Goal: Information Seeking & Learning: Learn about a topic

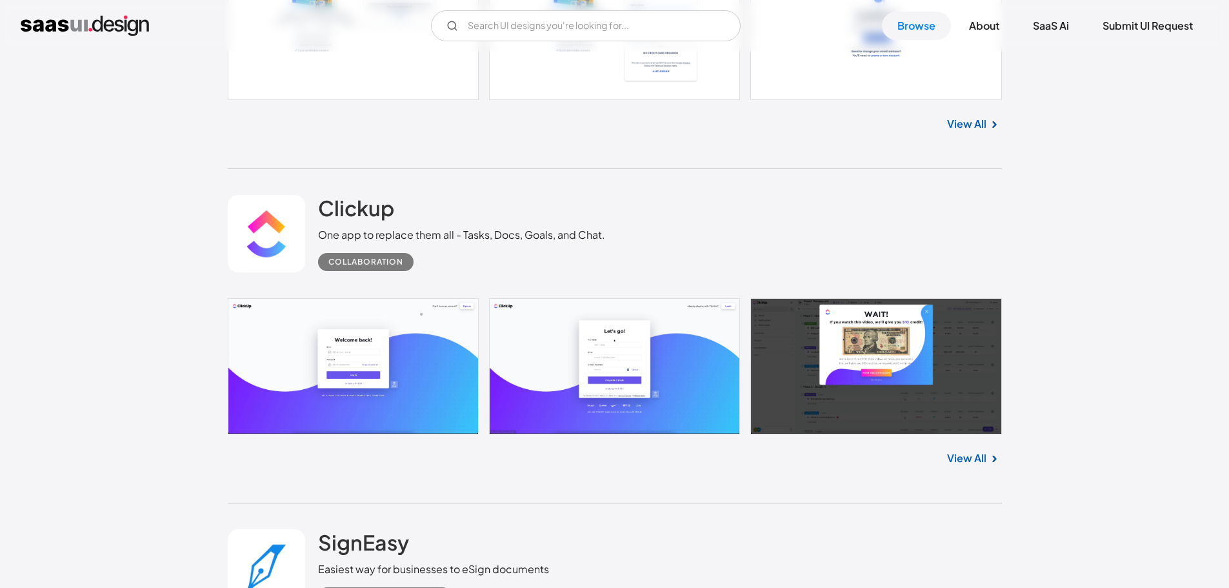
scroll to position [3033, 0]
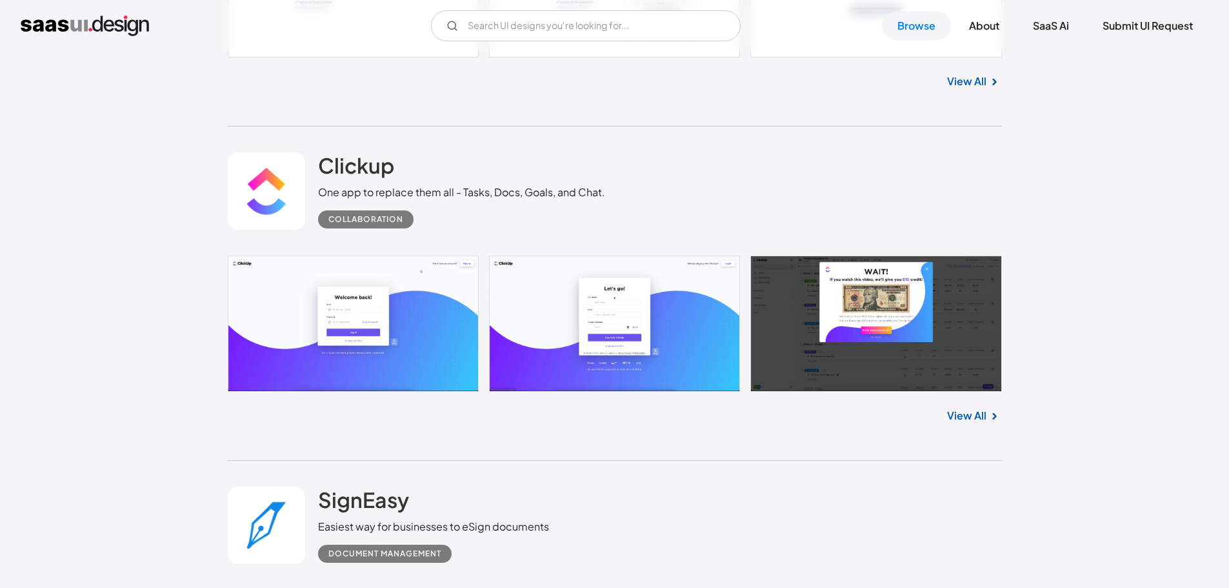
click at [623, 308] on link at bounding box center [615, 324] width 774 height 136
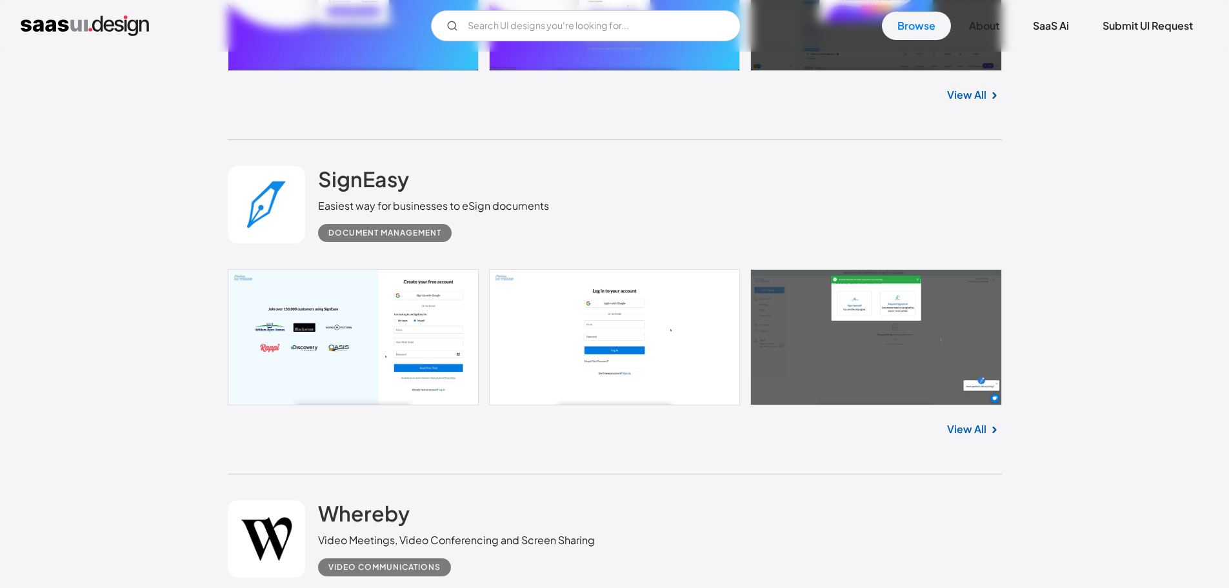
scroll to position [3356, 0]
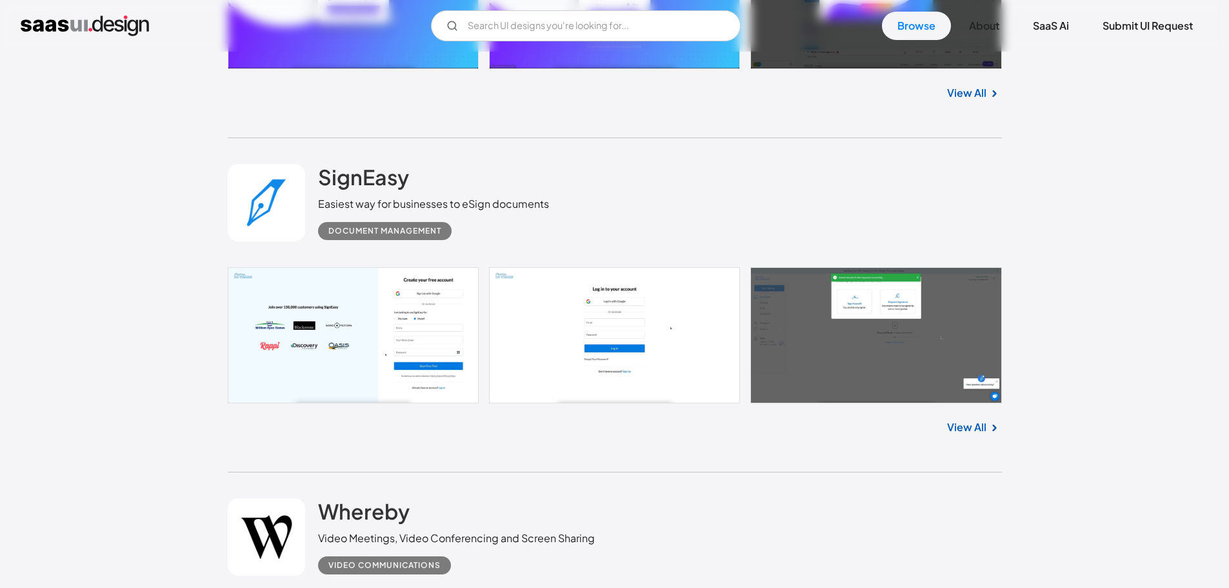
click at [585, 319] on link at bounding box center [615, 335] width 774 height 136
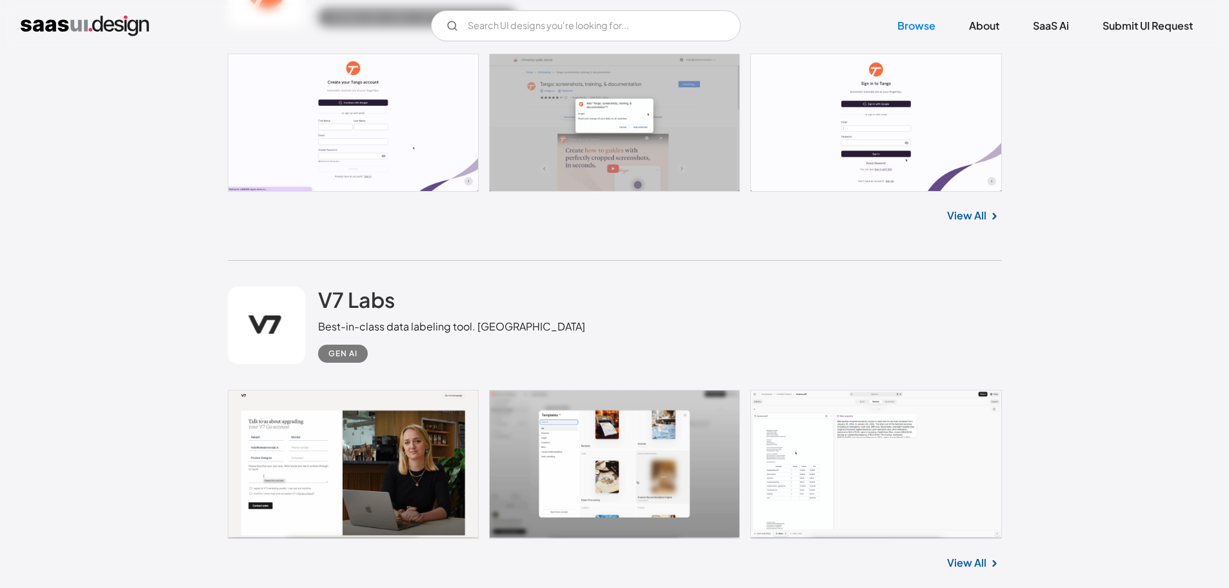
scroll to position [4582, 0]
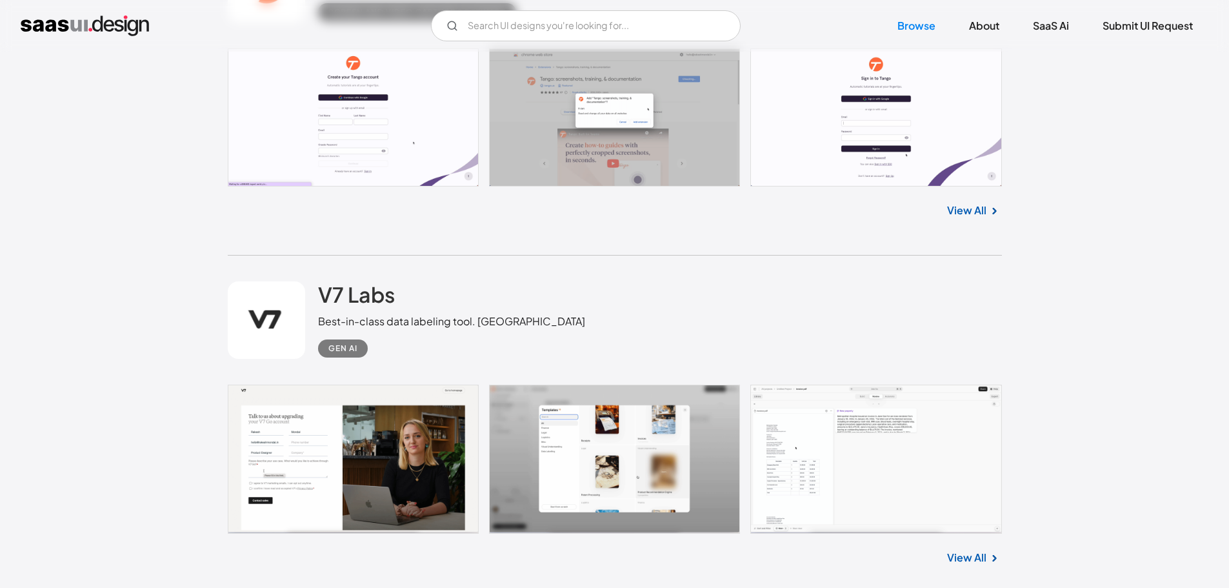
click at [390, 456] on link at bounding box center [615, 460] width 774 height 150
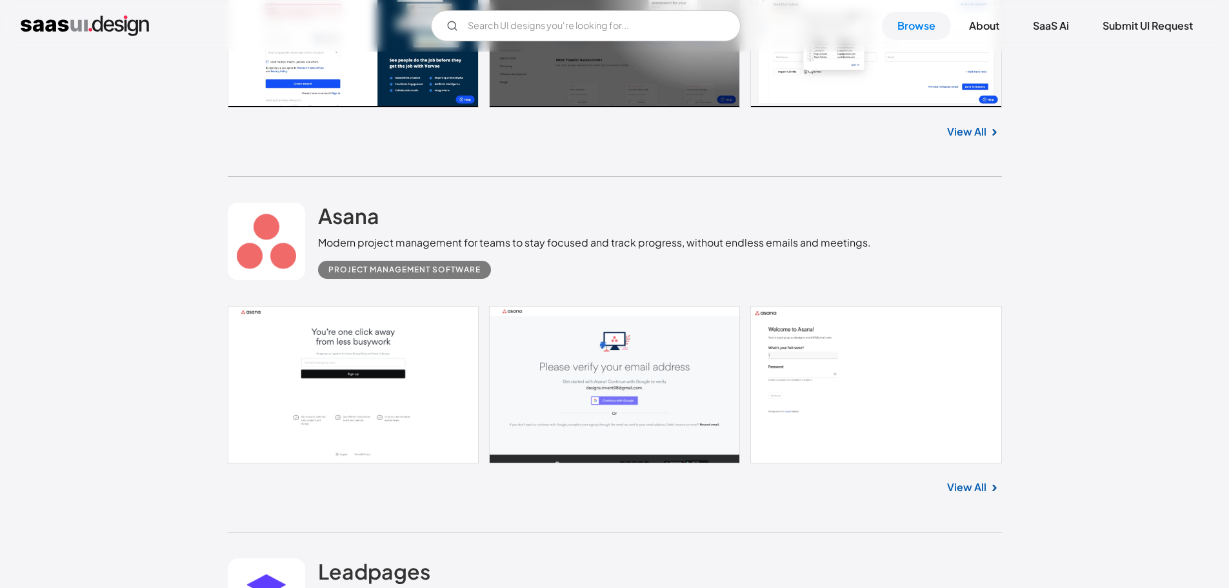
scroll to position [5356, 0]
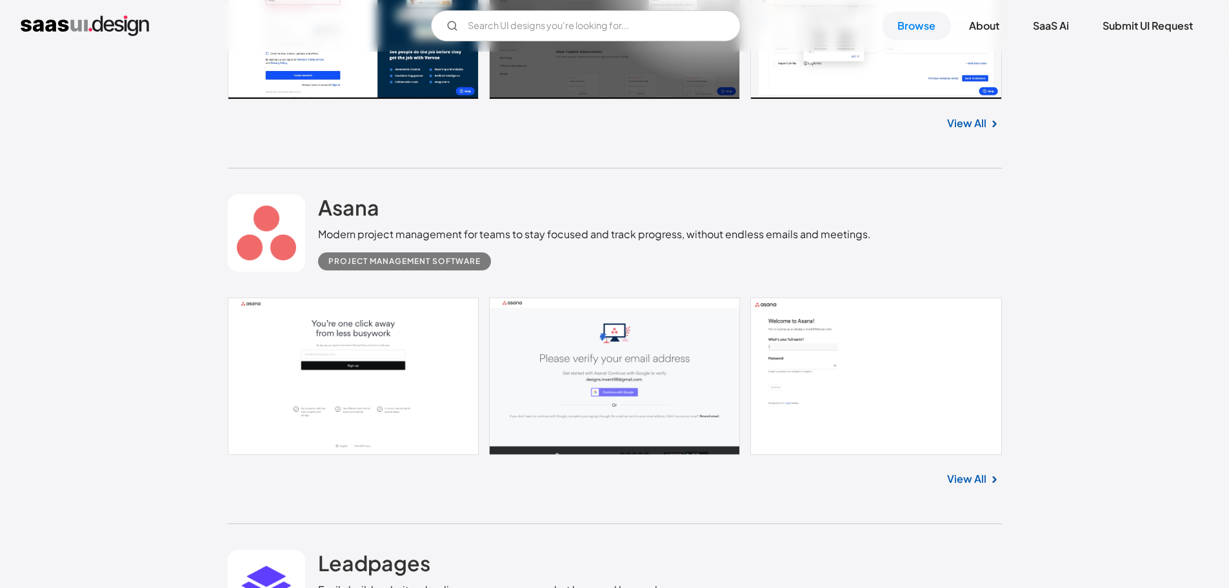
click at [601, 382] on link at bounding box center [615, 375] width 774 height 157
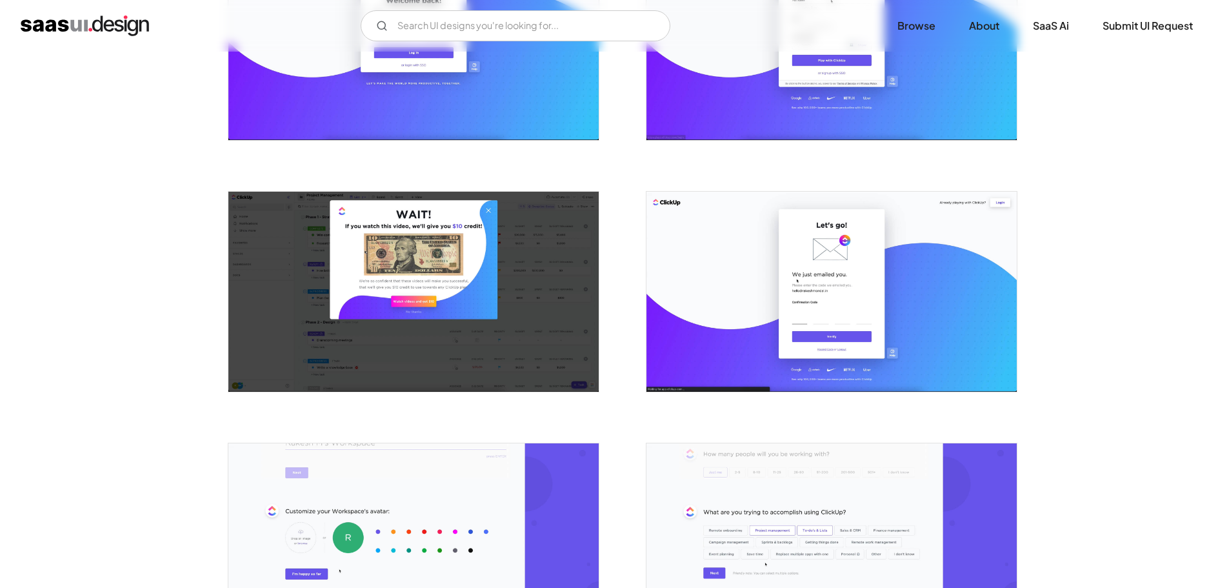
scroll to position [258, 0]
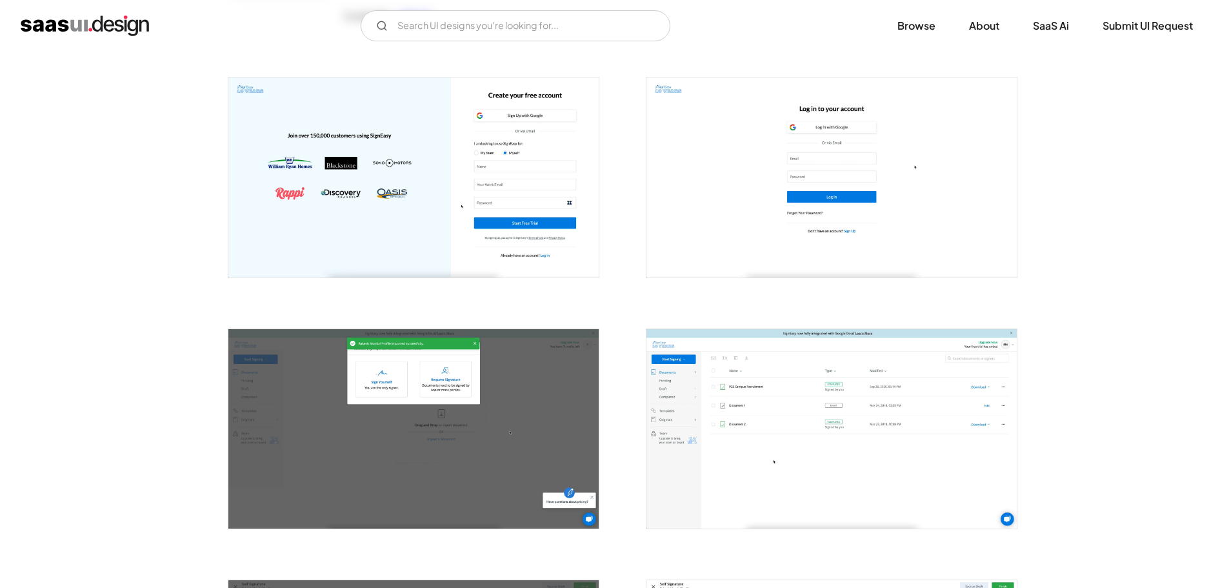
scroll to position [387, 0]
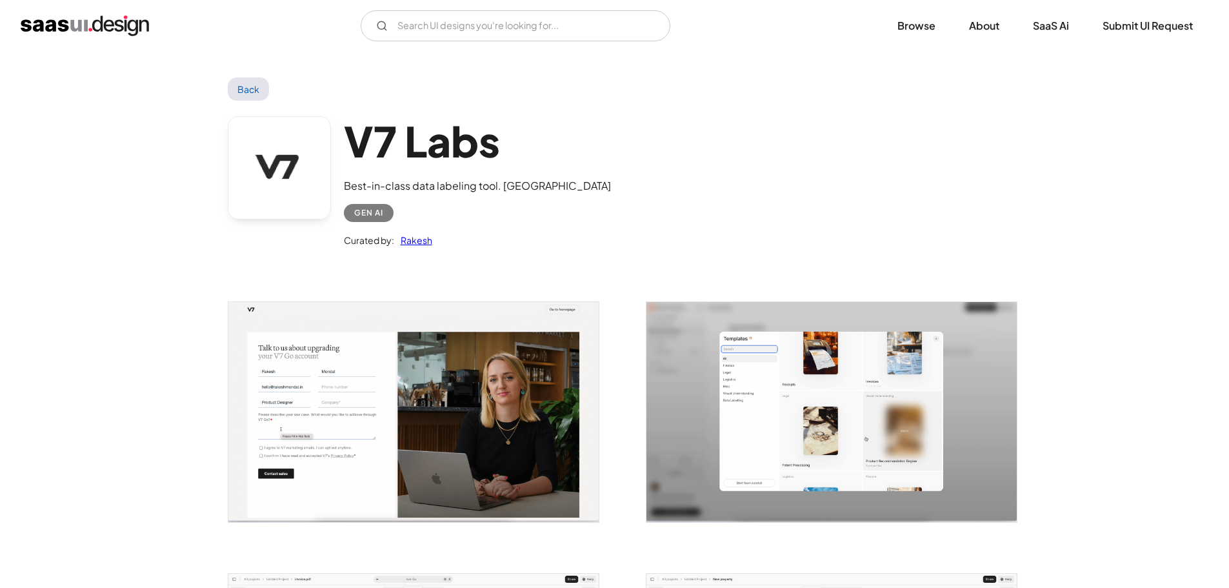
click at [517, 414] on img "open lightbox" at bounding box center [413, 412] width 370 height 220
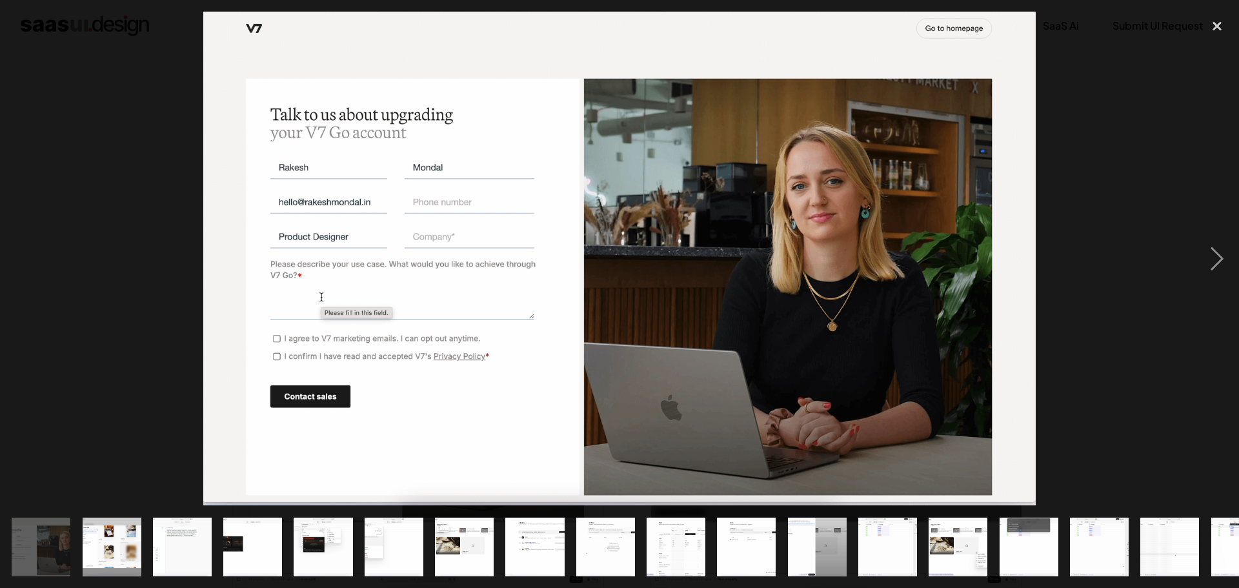
click at [1070, 247] on div at bounding box center [619, 259] width 1239 height 494
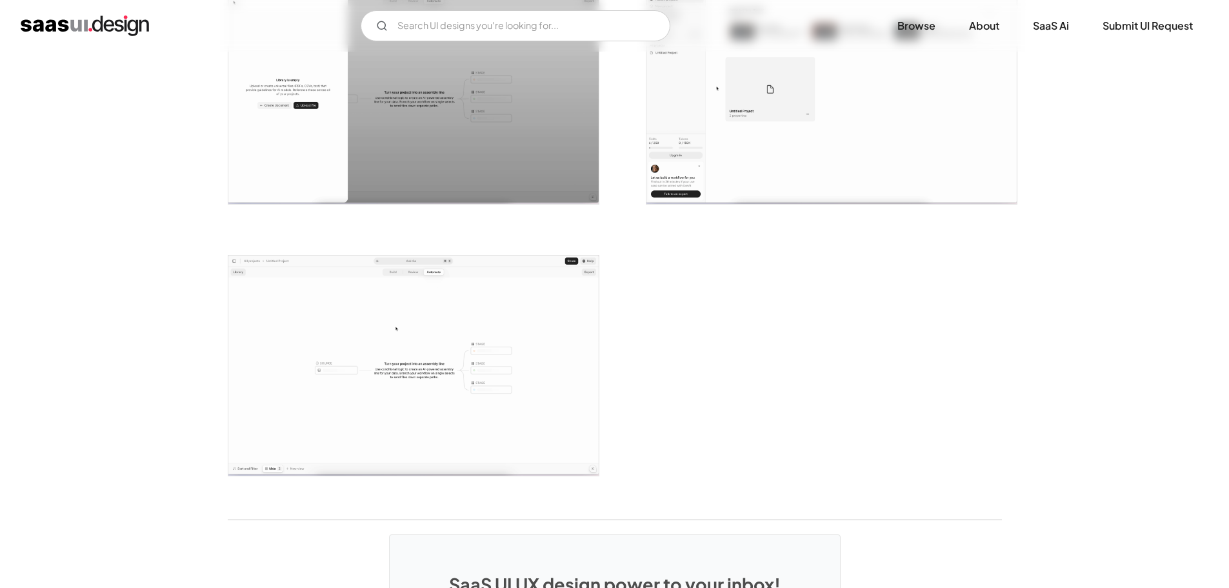
scroll to position [2775, 0]
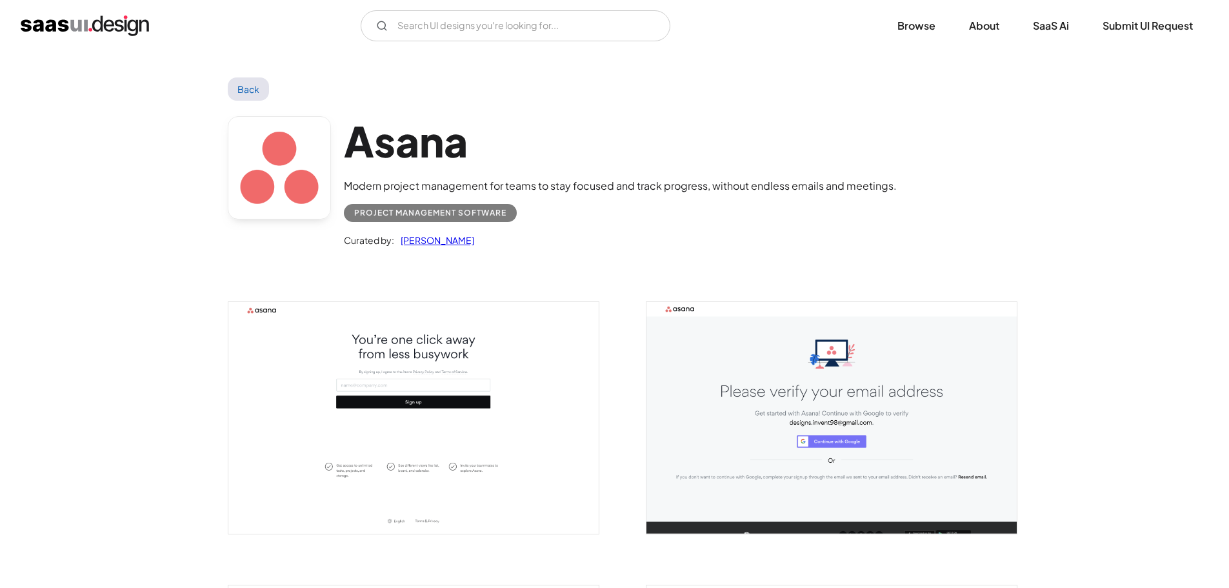
click at [744, 345] on img "open lightbox" at bounding box center [832, 418] width 370 height 232
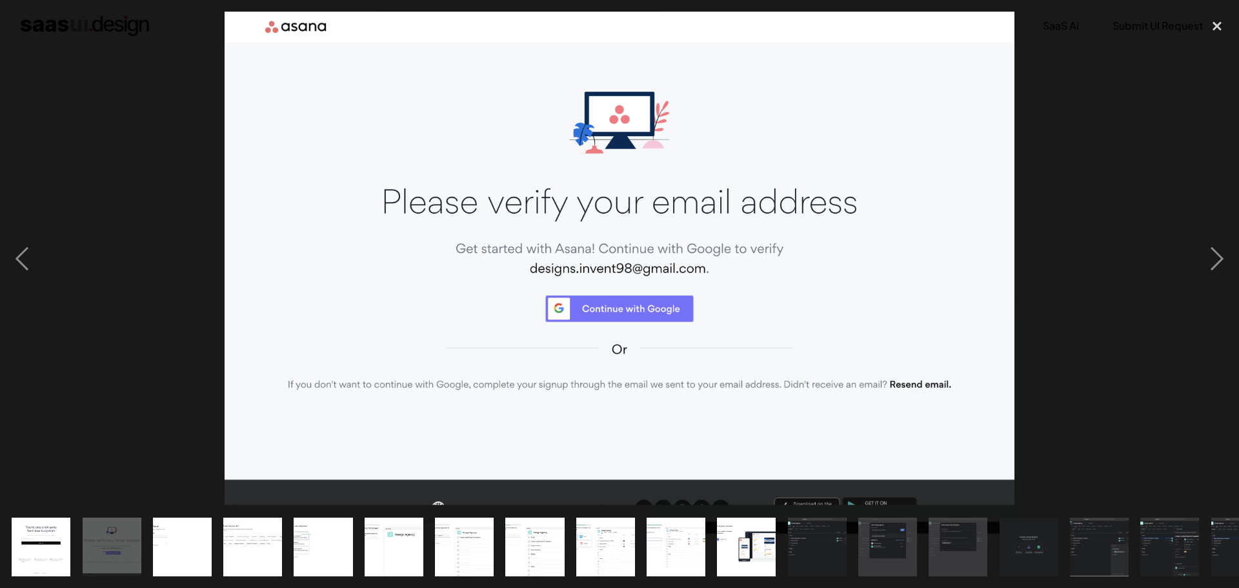
click at [1136, 152] on div at bounding box center [619, 259] width 1239 height 494
